Goal: Go to known website: Access a specific website the user already knows

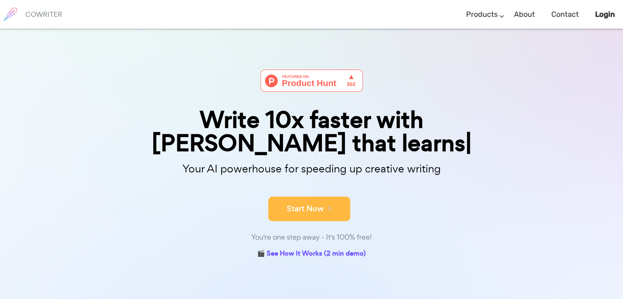
click at [296, 196] on button "Start Now" at bounding box center [309, 208] width 82 height 25
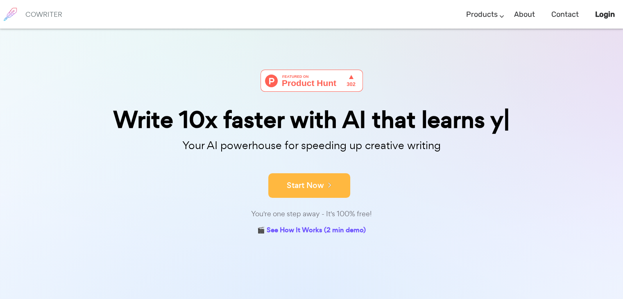
click at [311, 192] on button "Start Now" at bounding box center [309, 185] width 82 height 25
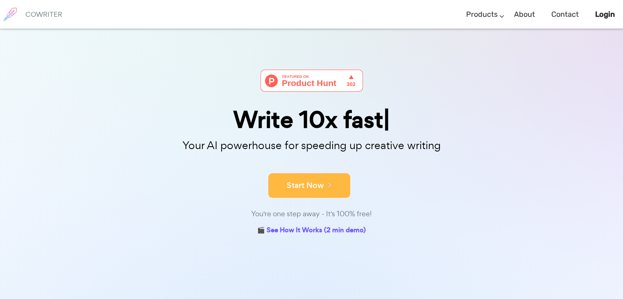
click at [319, 183] on button "Start Now" at bounding box center [309, 185] width 82 height 25
